Goal: Transaction & Acquisition: Purchase product/service

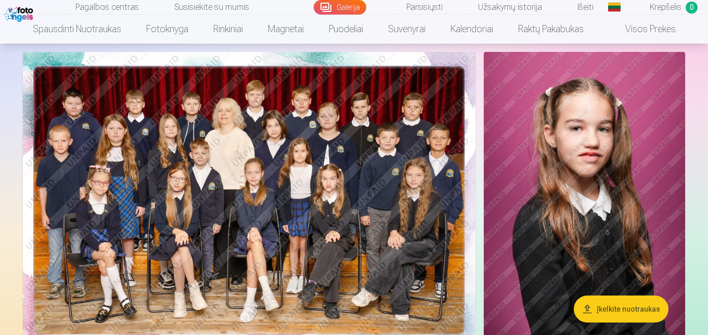
scroll to position [83, 0]
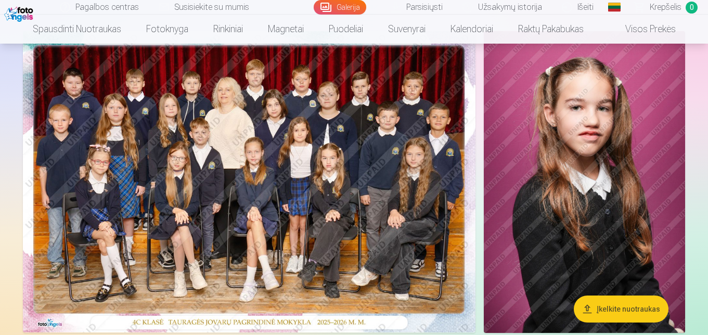
click at [424, 7] on link "Parsisiųsti" at bounding box center [417, 7] width 72 height 15
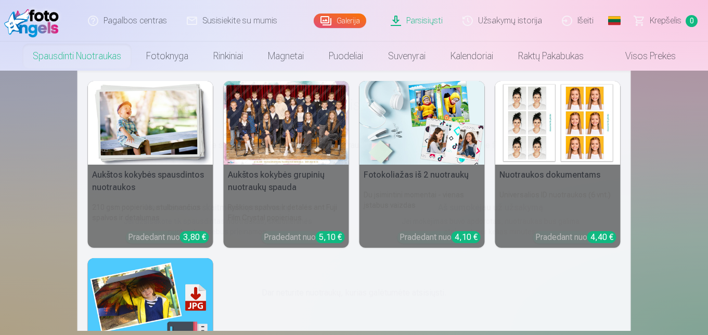
click at [270, 118] on div at bounding box center [286, 123] width 125 height 84
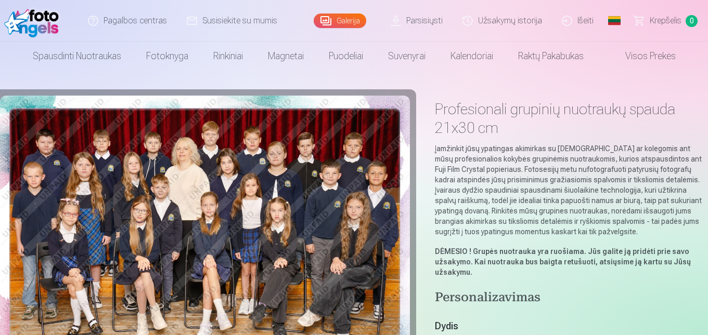
click at [343, 27] on link "Galerija" at bounding box center [340, 21] width 53 height 15
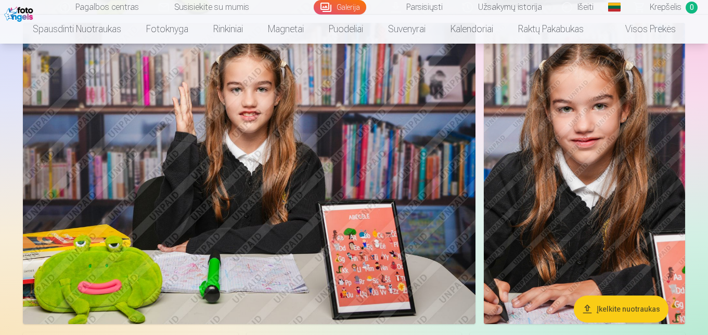
scroll to position [2123, 0]
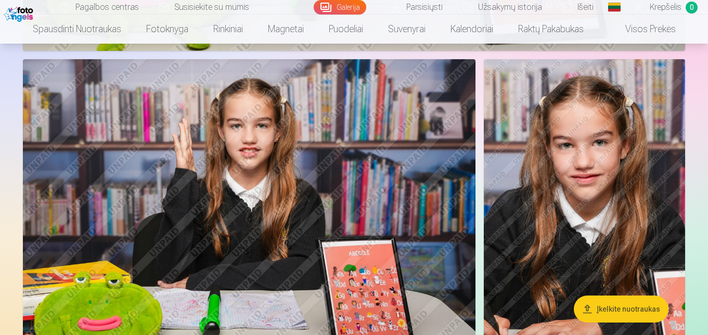
click at [600, 168] on img at bounding box center [584, 210] width 201 height 302
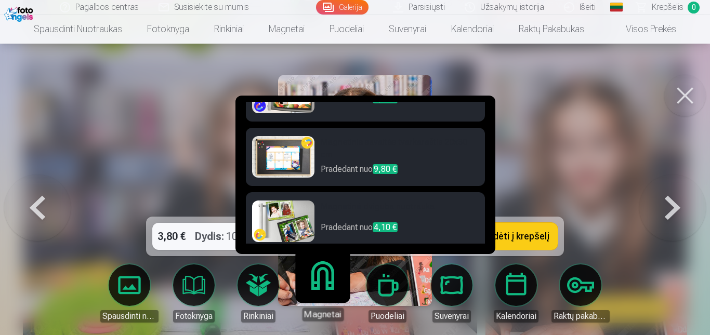
scroll to position [307, 0]
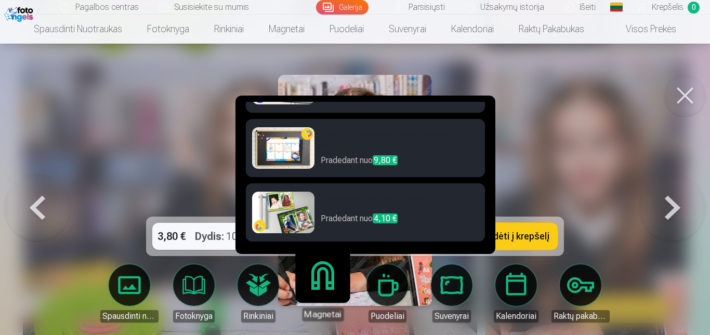
click at [302, 202] on img at bounding box center [283, 213] width 62 height 42
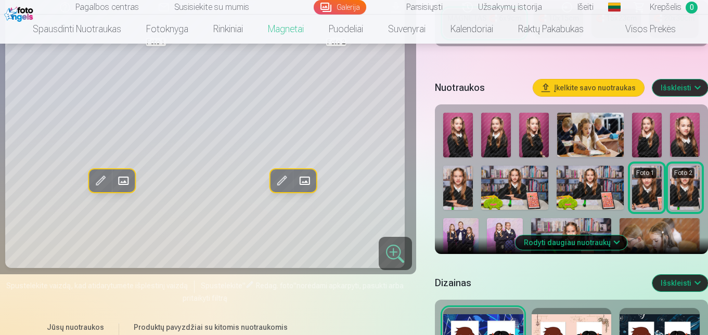
scroll to position [264, 0]
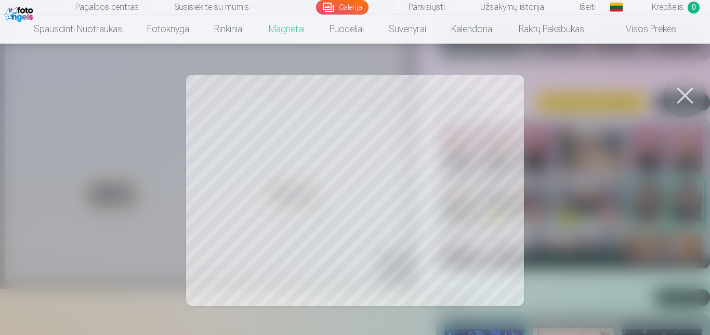
click at [345, 185] on div at bounding box center [355, 167] width 710 height 335
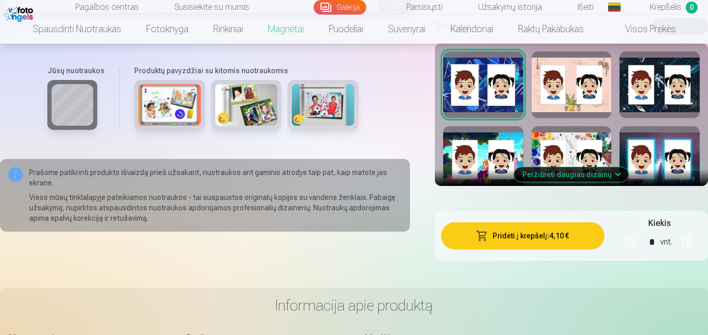
scroll to position [542, 0]
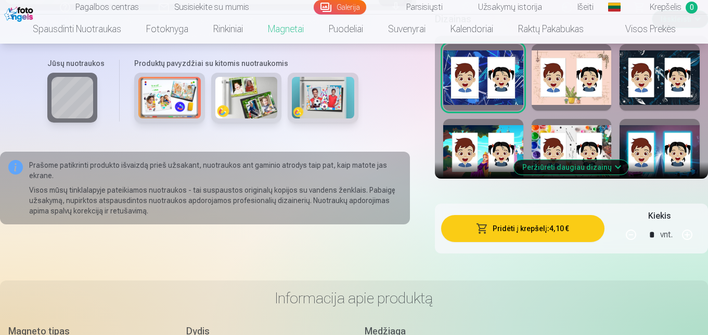
click at [600, 175] on button "Peržiūrėti daugiau dizainų" at bounding box center [571, 167] width 114 height 15
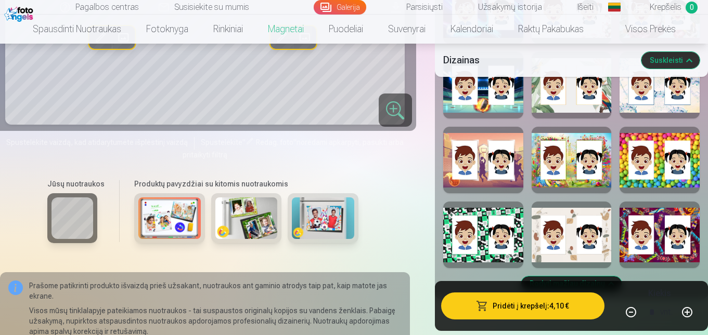
scroll to position [1043, 0]
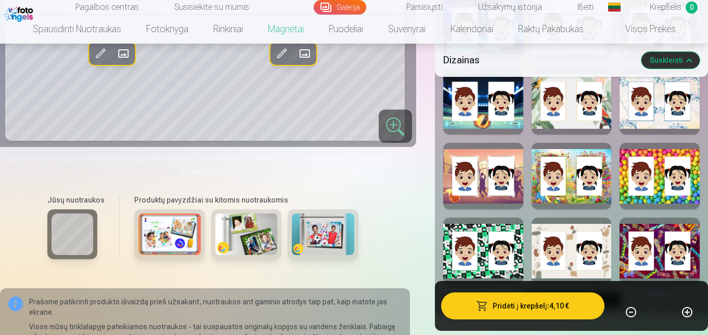
click at [659, 193] on div at bounding box center [659, 176] width 80 height 67
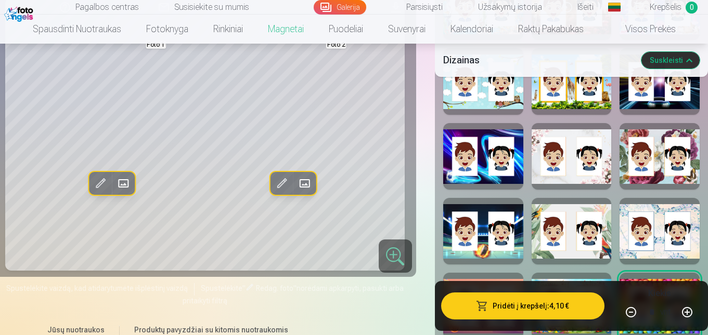
scroll to position [904, 0]
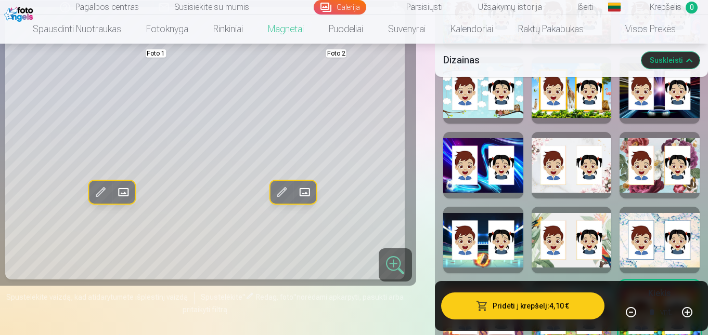
click at [659, 108] on div at bounding box center [659, 90] width 80 height 67
click at [660, 193] on div at bounding box center [659, 165] width 80 height 67
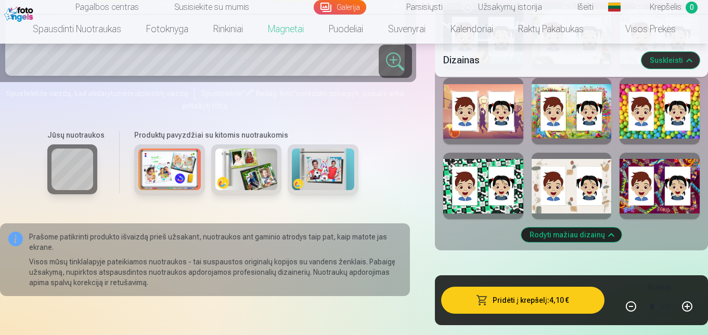
scroll to position [1116, 0]
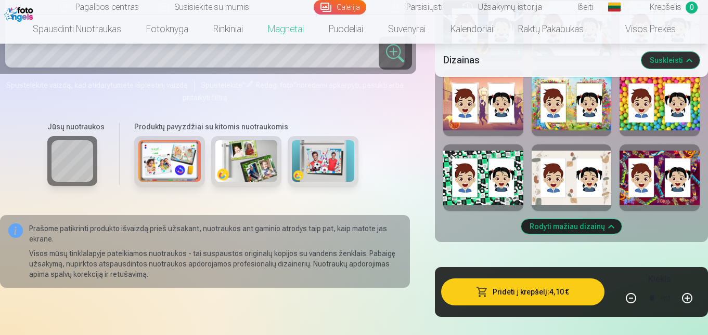
click at [459, 211] on div at bounding box center [483, 178] width 80 height 67
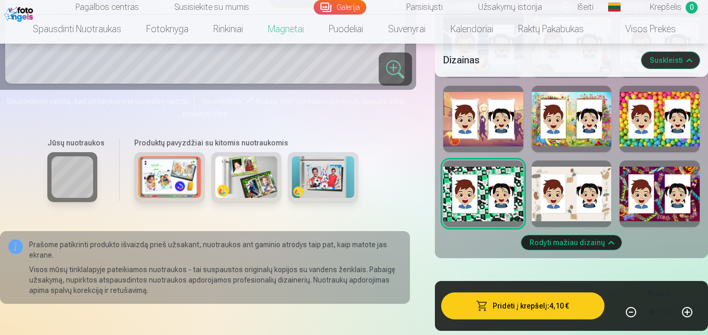
scroll to position [1083, 0]
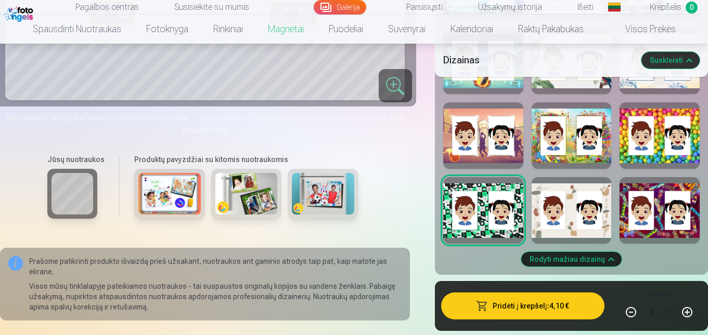
click at [659, 158] on div at bounding box center [659, 135] width 80 height 67
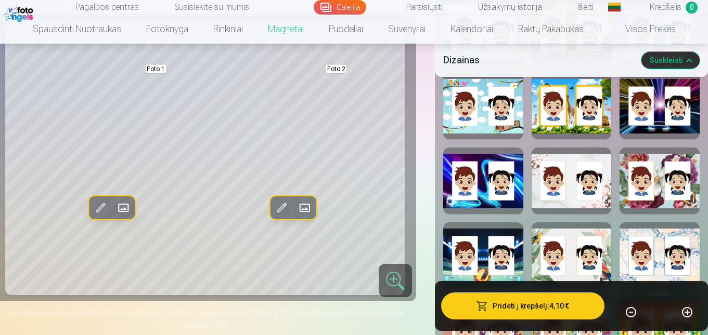
scroll to position [879, 0]
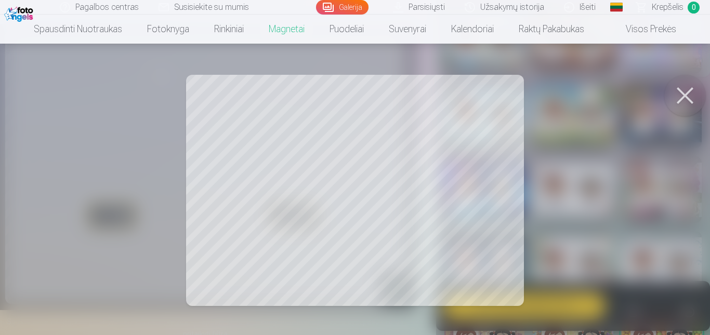
click at [427, 152] on div at bounding box center [355, 167] width 710 height 335
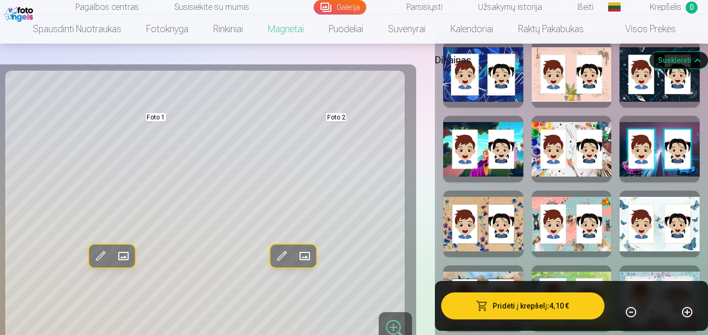
scroll to position [530, 0]
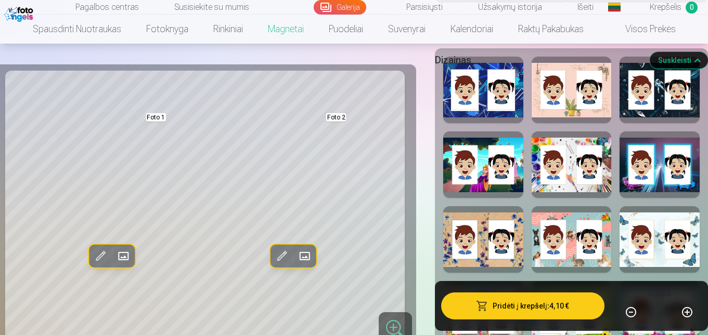
click at [652, 198] on div at bounding box center [659, 165] width 80 height 67
click at [598, 198] on div at bounding box center [571, 165] width 80 height 67
click at [468, 198] on div at bounding box center [483, 165] width 80 height 67
click at [680, 123] on div at bounding box center [659, 90] width 80 height 67
drag, startPoint x: 707, startPoint y: 51, endPoint x: 710, endPoint y: 93, distance: 41.7
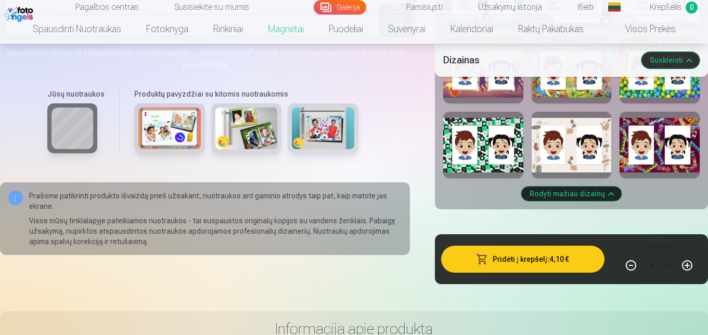
scroll to position [1083, 0]
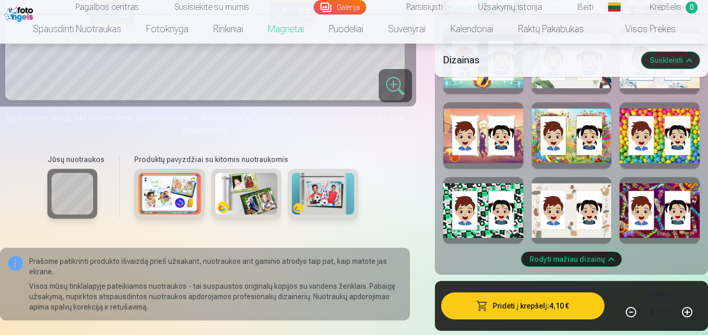
click at [654, 169] on div at bounding box center [659, 135] width 80 height 67
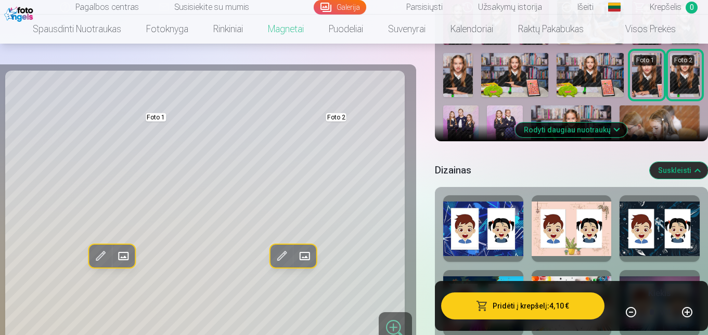
scroll to position [383, 0]
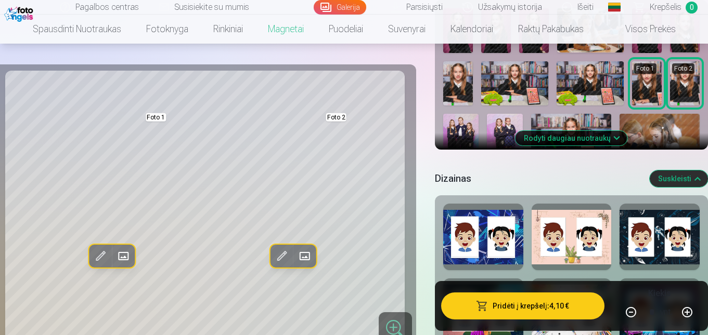
click at [456, 53] on img at bounding box center [458, 30] width 30 height 45
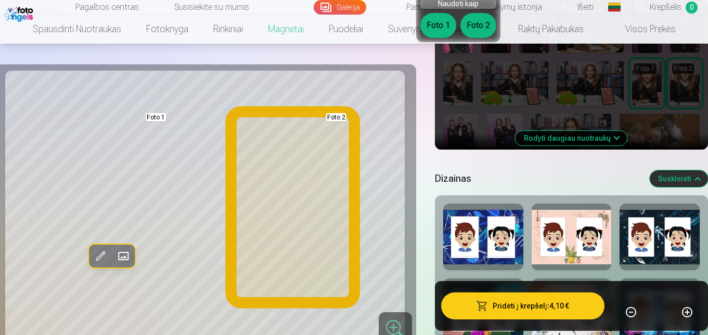
click at [483, 29] on button "Foto 2" at bounding box center [478, 25] width 36 height 25
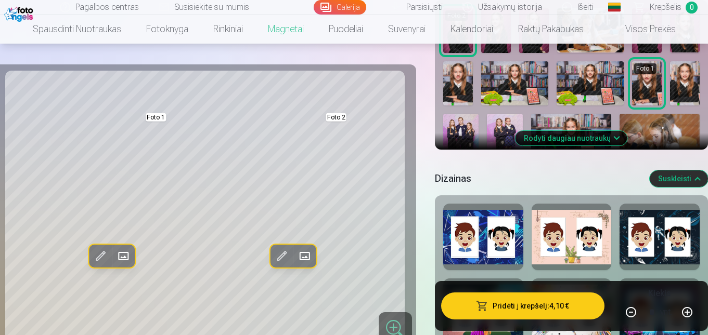
click at [491, 53] on img at bounding box center [496, 30] width 30 height 45
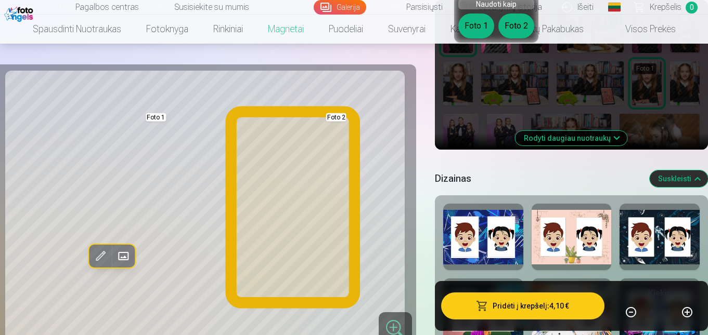
click at [509, 28] on button "Foto 2" at bounding box center [516, 26] width 36 height 25
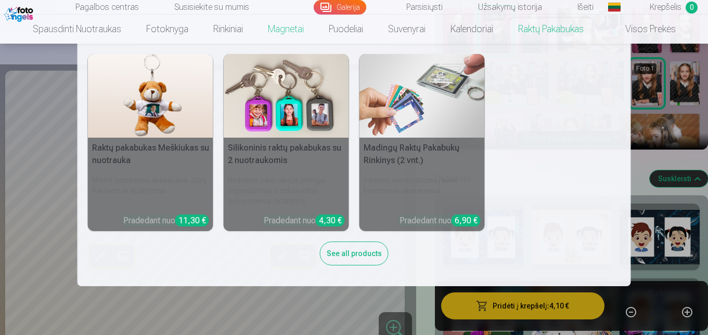
click at [561, 159] on div "Raktų pakabukas Meškiukas su nuotrauka Mieli ir asmeniniai aksesuarai Jūsų Rakt…" at bounding box center [354, 165] width 533 height 222
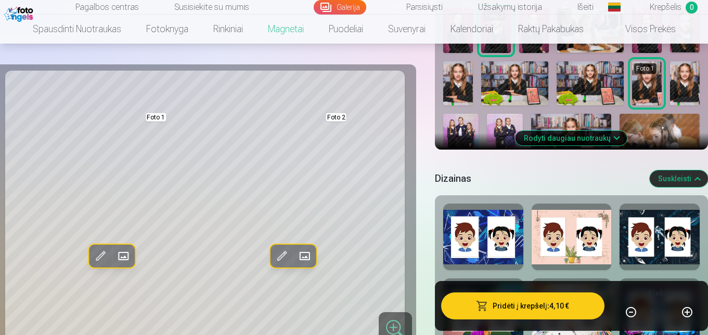
click at [504, 106] on img at bounding box center [514, 83] width 67 height 45
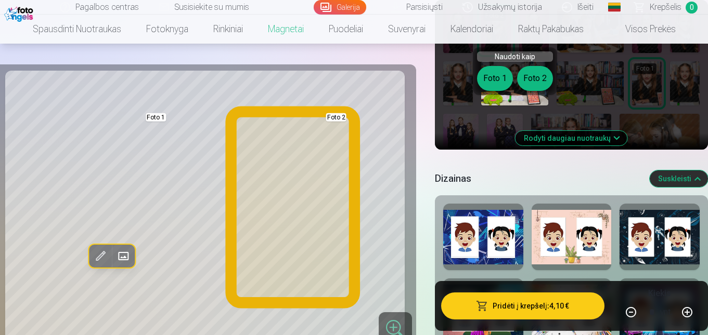
click at [533, 75] on button "Foto 2" at bounding box center [535, 78] width 36 height 25
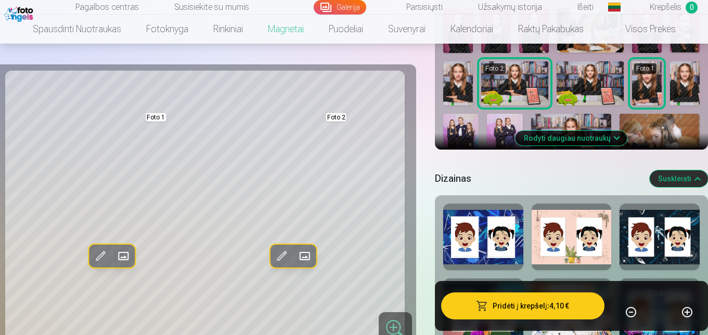
click at [457, 106] on img at bounding box center [458, 83] width 30 height 45
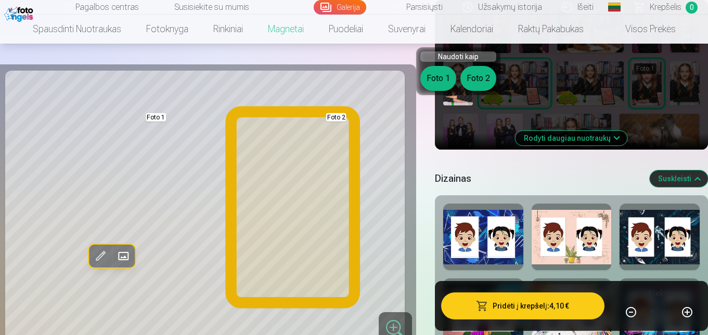
click at [475, 77] on button "Foto 2" at bounding box center [478, 78] width 36 height 25
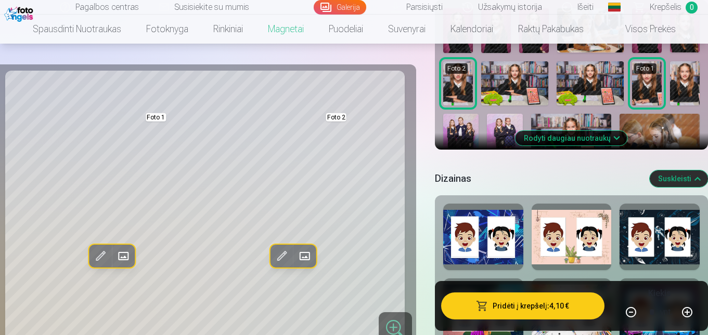
click at [530, 106] on img at bounding box center [514, 83] width 67 height 45
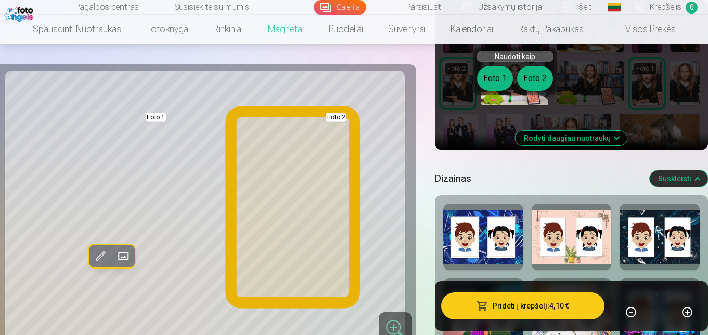
click at [533, 75] on button "Foto 2" at bounding box center [535, 78] width 36 height 25
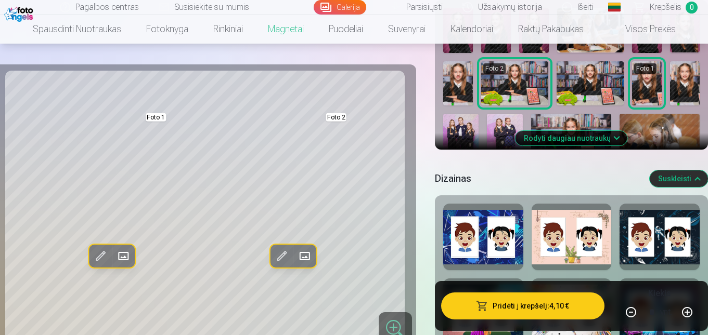
click at [598, 106] on img at bounding box center [589, 83] width 67 height 45
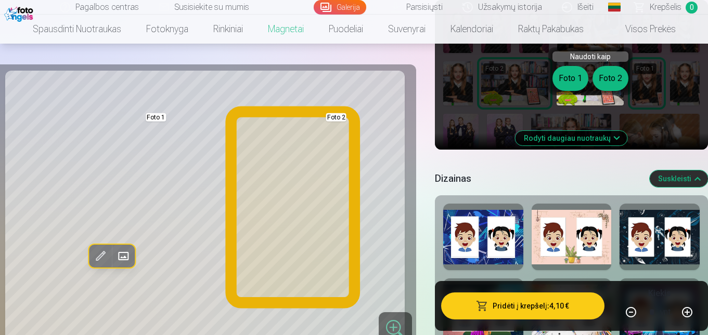
click at [614, 80] on button "Foto 2" at bounding box center [610, 78] width 36 height 25
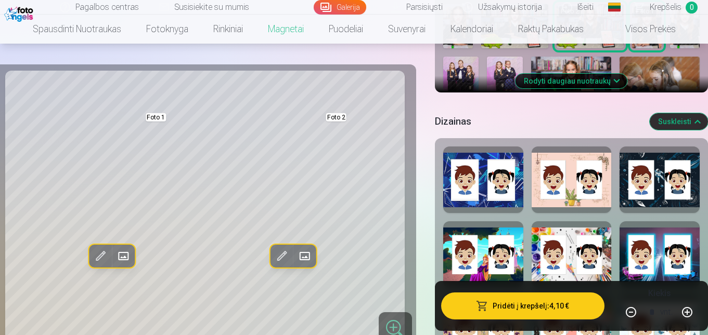
scroll to position [448, 0]
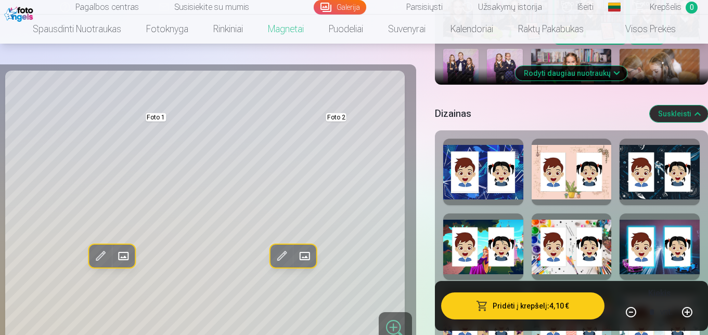
click at [601, 81] on button "Rodyti daugiau nuotraukų" at bounding box center [571, 73] width 112 height 15
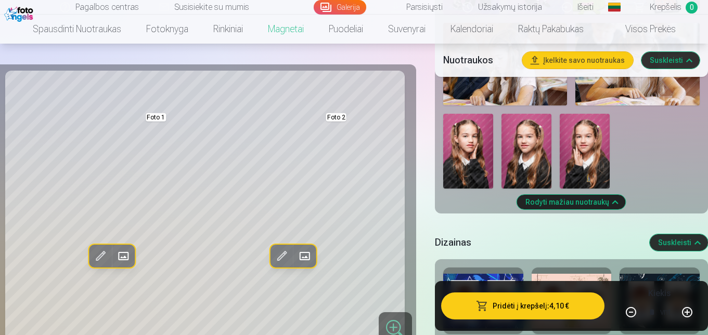
scroll to position [889, 0]
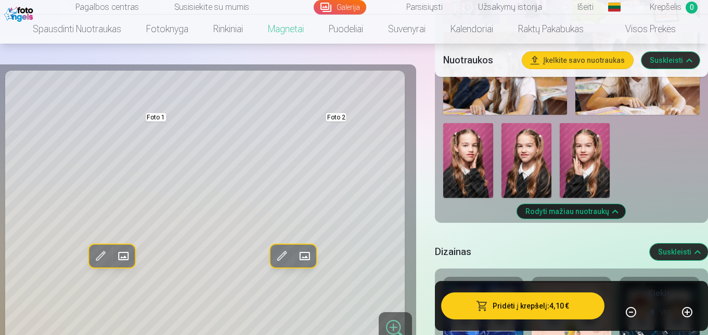
click at [475, 198] on img at bounding box center [468, 160] width 50 height 75
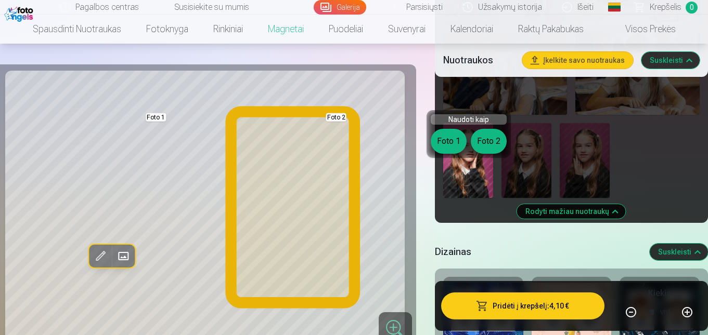
click at [490, 136] on button "Foto 2" at bounding box center [489, 141] width 36 height 25
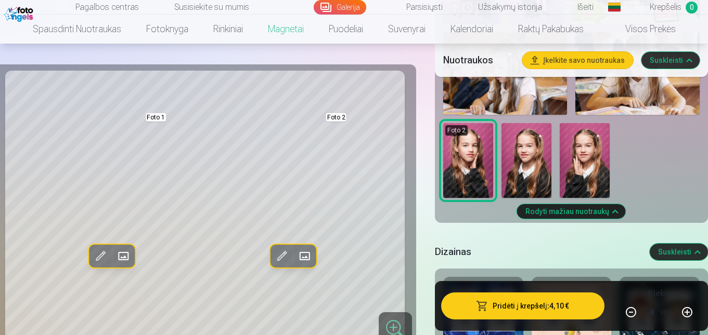
click at [528, 187] on img at bounding box center [526, 160] width 50 height 75
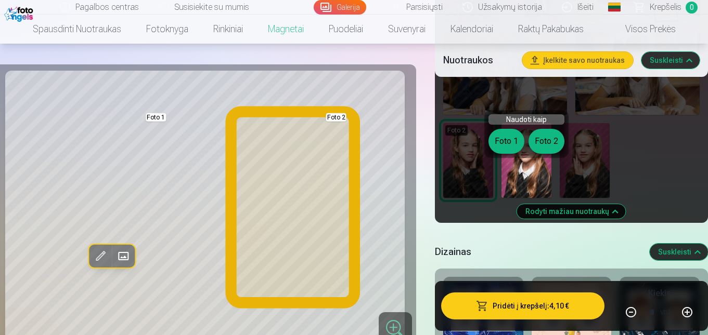
click at [541, 138] on button "Foto 2" at bounding box center [546, 141] width 36 height 25
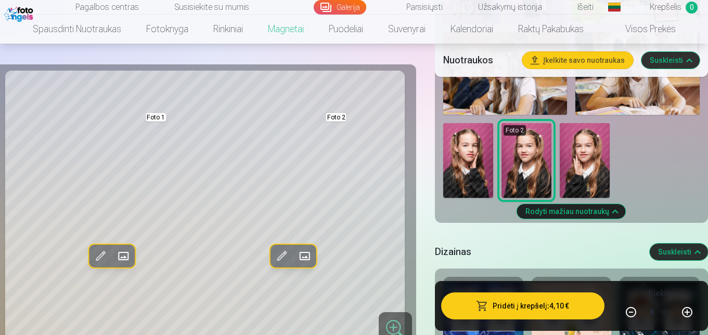
click at [594, 190] on img at bounding box center [585, 160] width 50 height 75
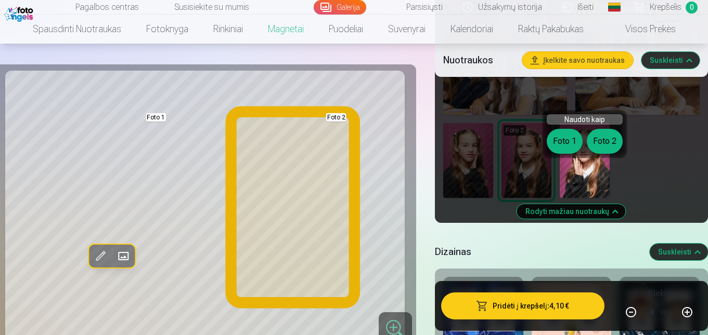
click at [605, 140] on button "Foto 2" at bounding box center [605, 141] width 36 height 25
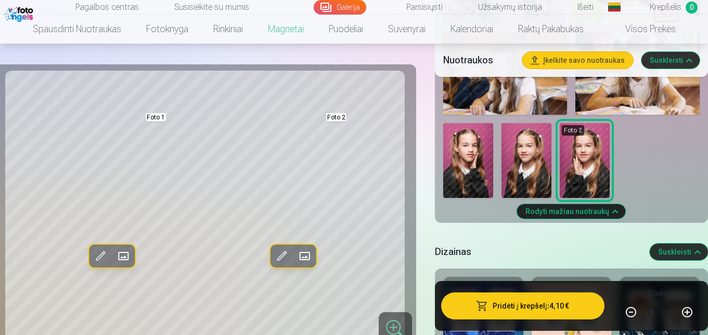
click at [646, 115] on img at bounding box center [637, 73] width 124 height 83
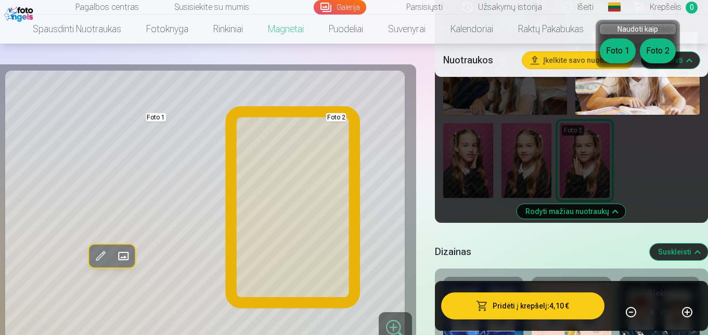
click at [652, 54] on button "Foto 2" at bounding box center [658, 50] width 36 height 25
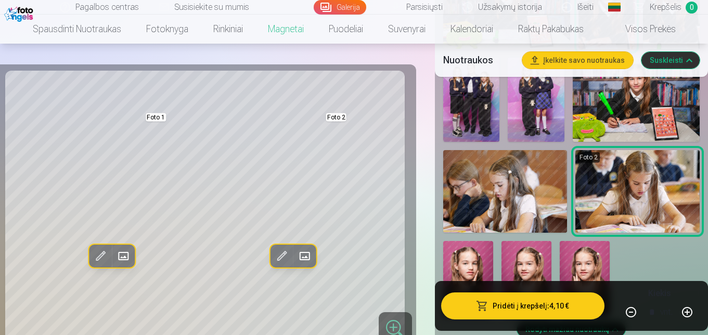
scroll to position [725, 0]
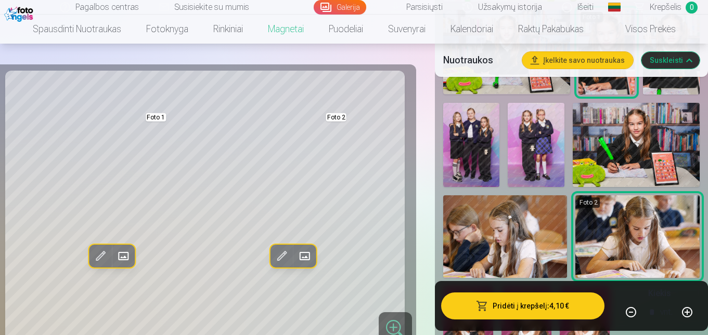
click at [621, 184] on img at bounding box center [636, 145] width 127 height 85
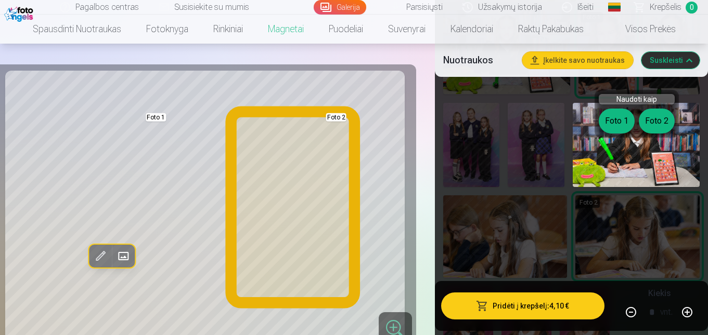
click at [654, 115] on button "Foto 2" at bounding box center [657, 121] width 36 height 25
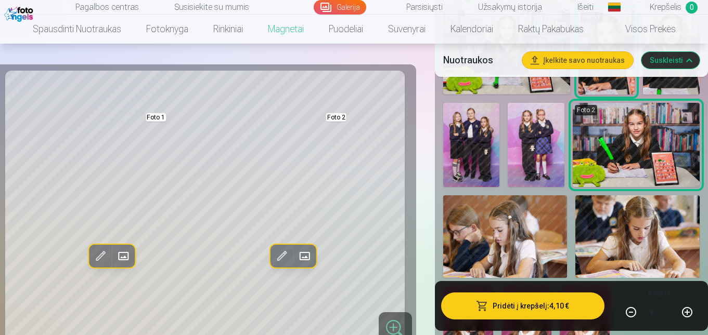
click at [631, 247] on img at bounding box center [637, 237] width 124 height 83
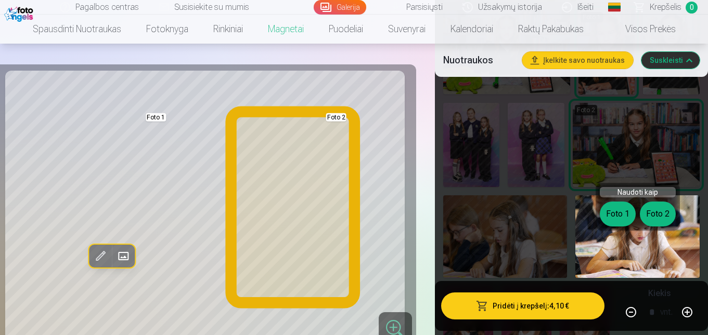
click at [651, 212] on button "Foto 2" at bounding box center [658, 214] width 36 height 25
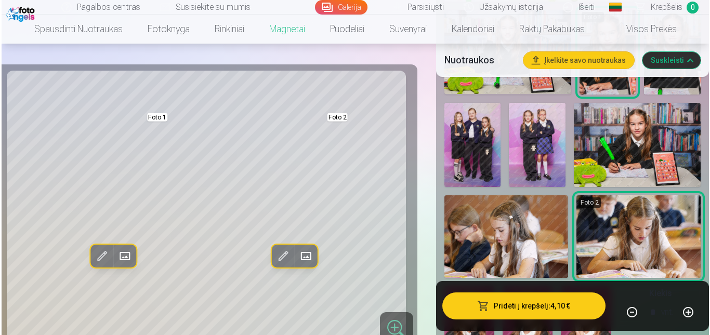
scroll to position [653, 0]
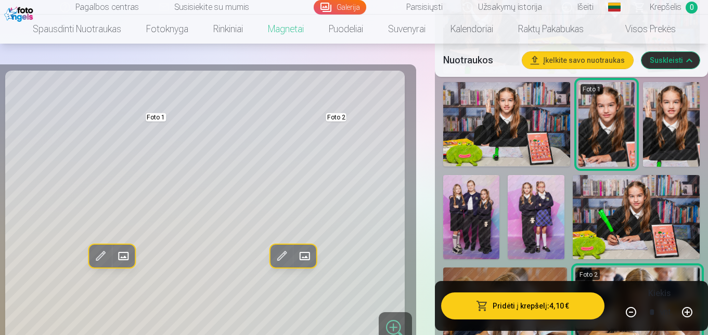
click at [669, 155] on img at bounding box center [671, 124] width 57 height 85
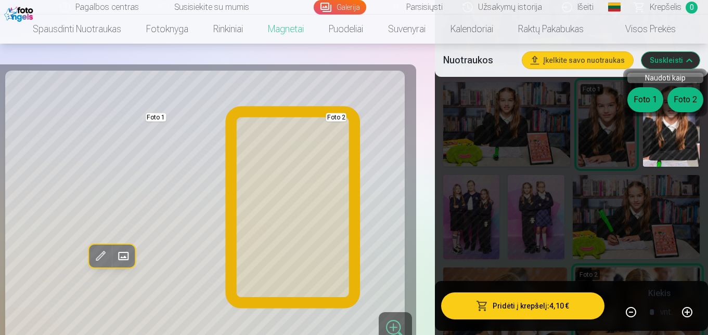
click at [681, 98] on button "Foto 2" at bounding box center [685, 99] width 36 height 25
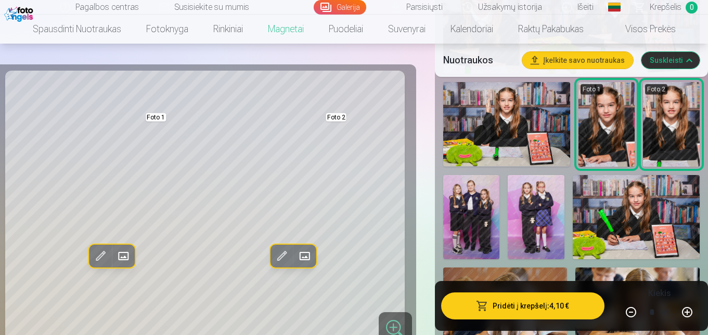
click at [554, 308] on button "Pridėti į krepšelį : 4,10 €" at bounding box center [522, 306] width 163 height 27
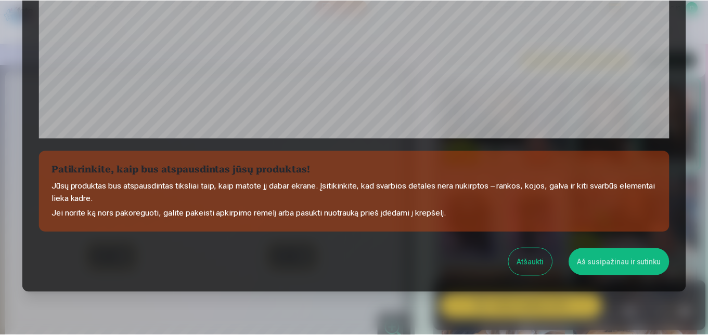
scroll to position [374, 0]
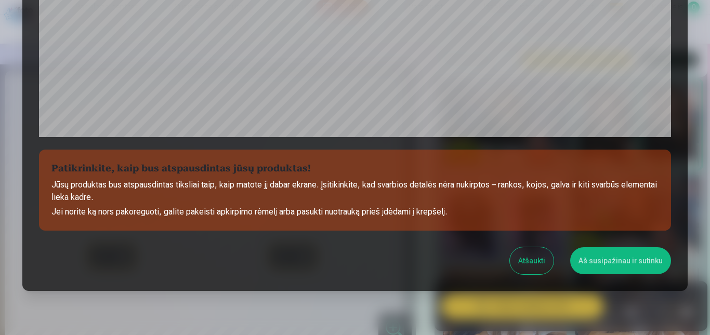
click at [605, 264] on button "Aš susipažinau ir sutinku" at bounding box center [620, 261] width 101 height 27
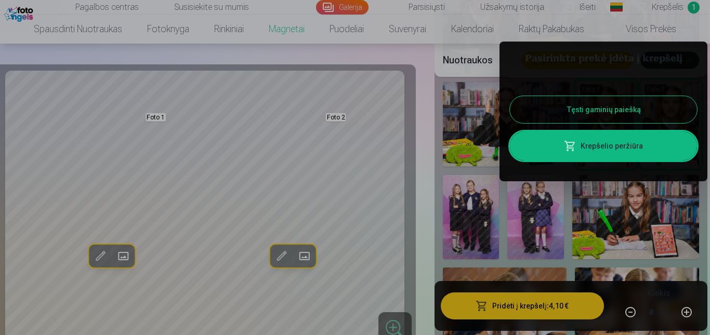
click at [611, 150] on link "Krepšelio peržiūra" at bounding box center [603, 146] width 187 height 29
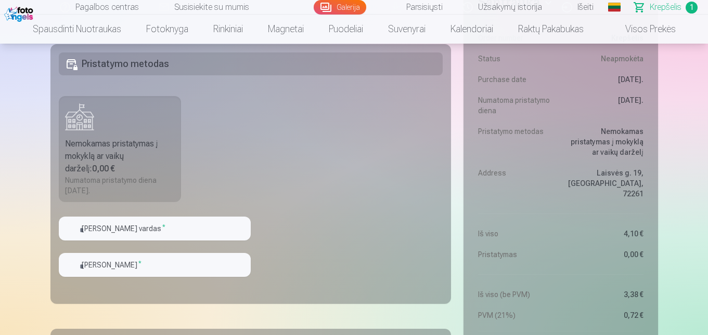
scroll to position [335, 0]
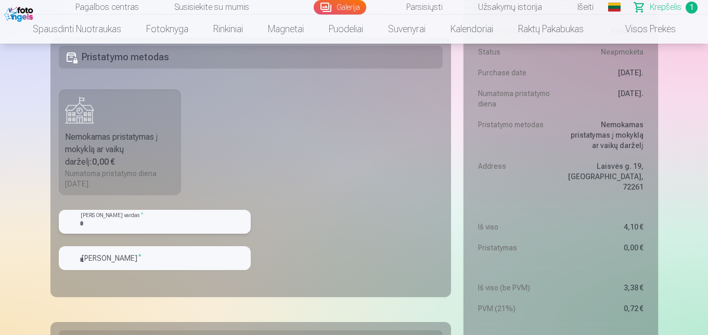
click at [135, 222] on input "text" at bounding box center [155, 222] width 192 height 24
type input "*****"
click at [198, 258] on input "text" at bounding box center [155, 259] width 192 height 24
type input "**********"
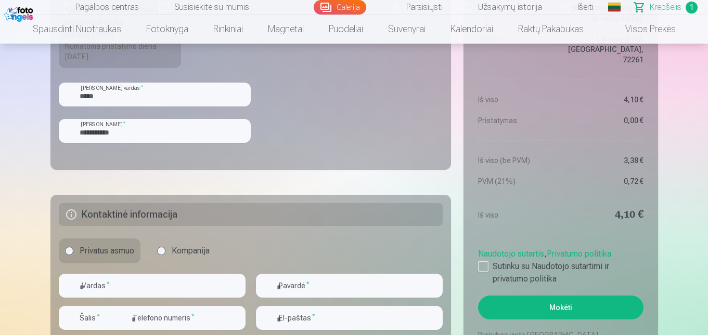
scroll to position [496, 0]
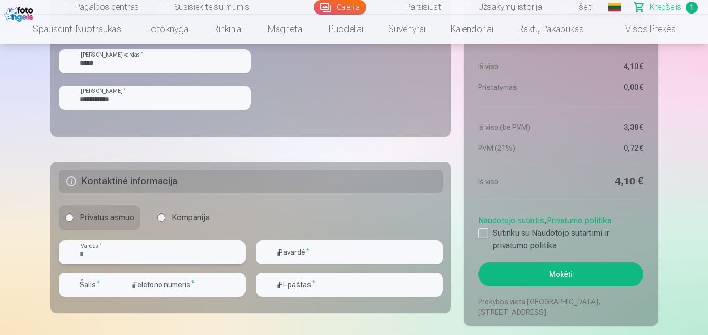
click at [132, 255] on input "text" at bounding box center [152, 253] width 187 height 24
type input "********"
type input "**********"
type input "*********"
type input "**********"
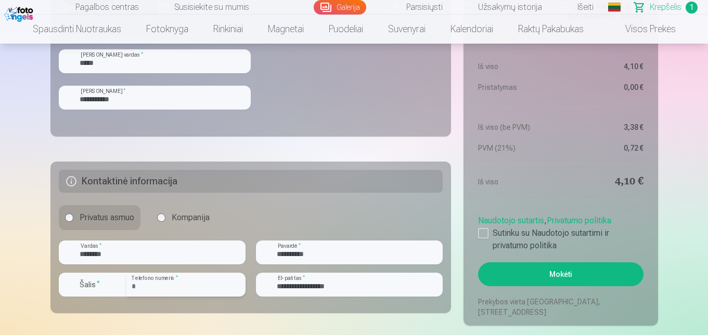
click at [135, 286] on input "*********" at bounding box center [185, 285] width 119 height 24
type input "********"
click at [118, 288] on div "button" at bounding box center [118, 285] width 12 height 12
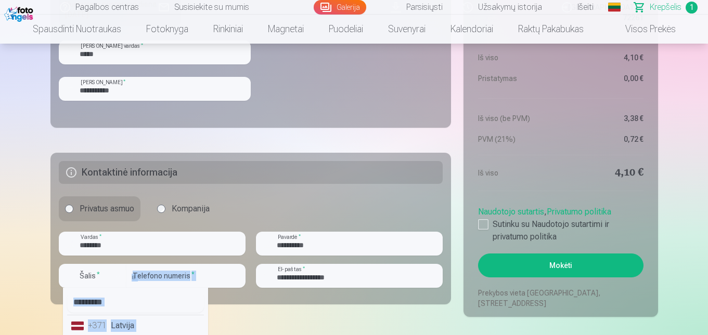
drag, startPoint x: 188, startPoint y: 308, endPoint x: 187, endPoint y: 336, distance: 28.1
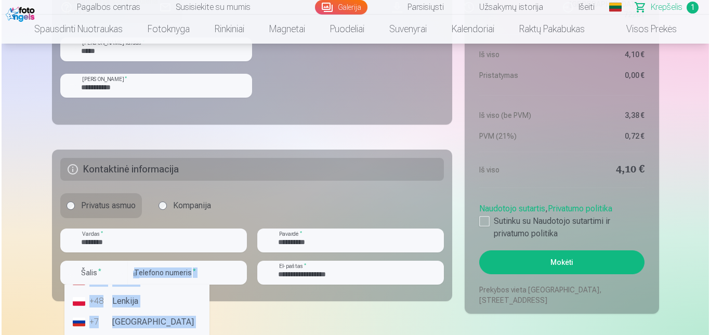
scroll to position [85, 0]
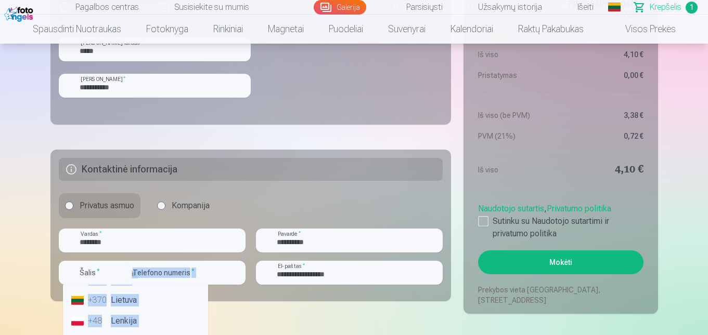
click at [77, 296] on li "+370 Lietuva" at bounding box center [135, 300] width 137 height 21
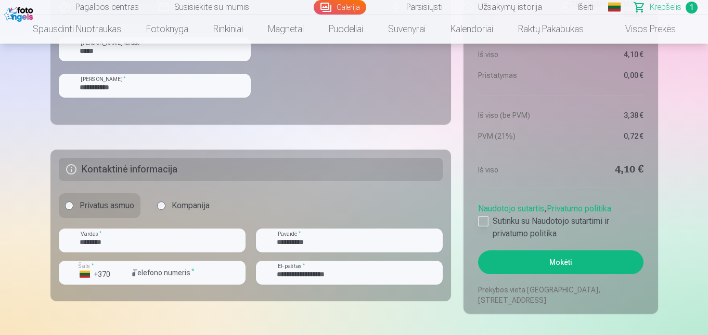
click at [485, 220] on div at bounding box center [483, 221] width 10 height 10
click at [554, 263] on button "Mokėti" at bounding box center [560, 263] width 165 height 24
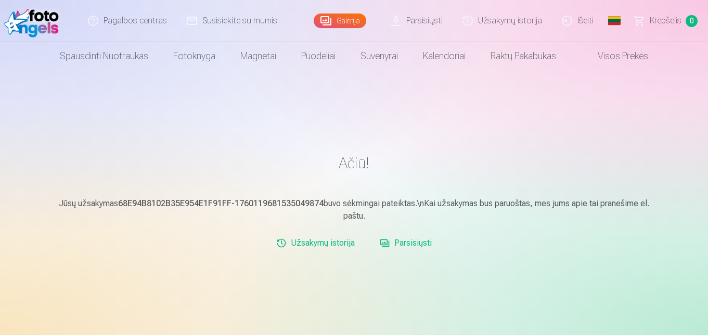
click at [583, 19] on link "Išeiti" at bounding box center [577, 21] width 51 height 42
